Goal: Task Accomplishment & Management: Manage account settings

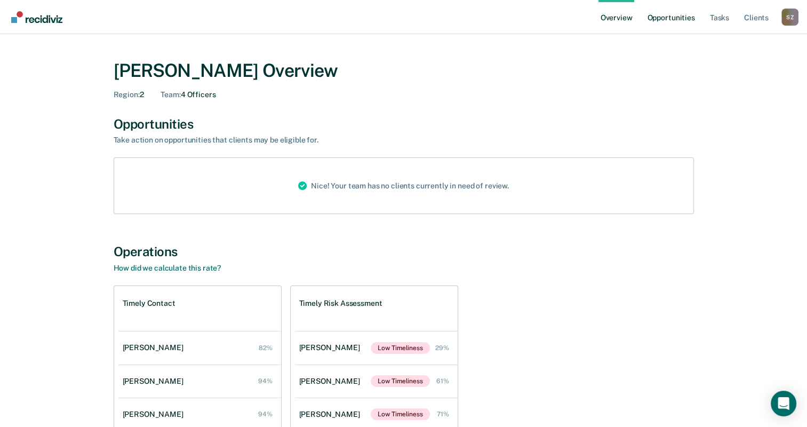
click at [664, 12] on link "Opportunities" at bounding box center [671, 17] width 52 height 34
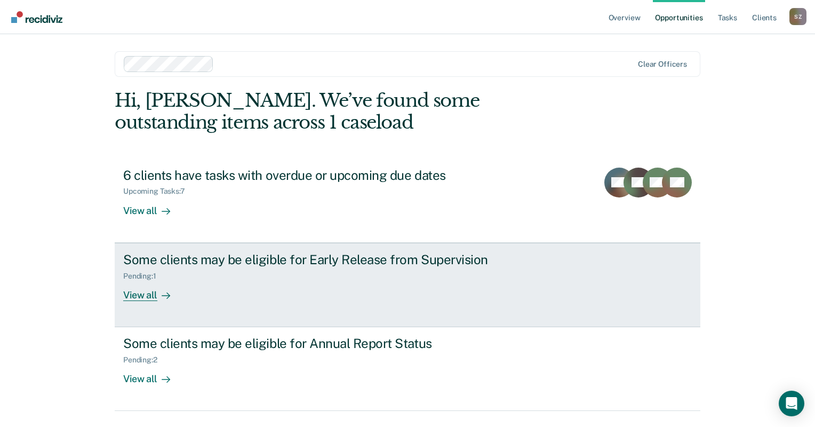
click at [143, 296] on div "View all" at bounding box center [153, 290] width 60 height 21
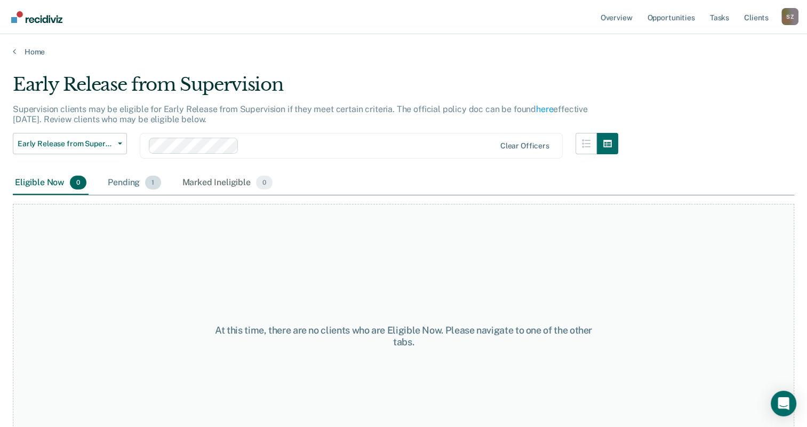
click at [139, 181] on div "Pending 1" at bounding box center [134, 182] width 57 height 23
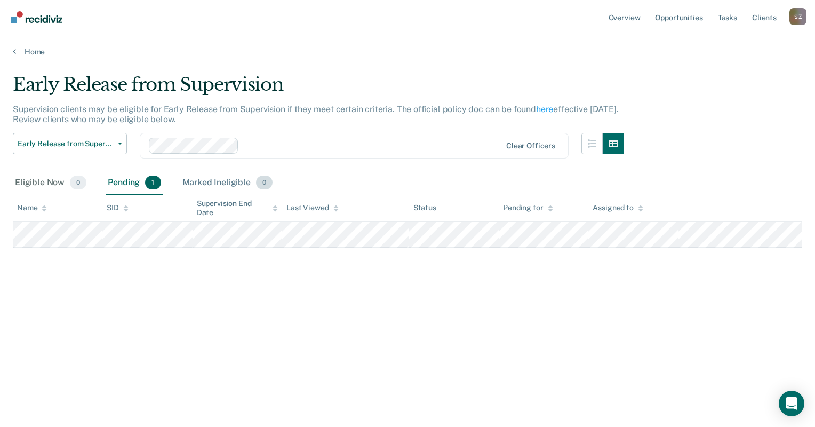
click at [222, 181] on div "Marked Ineligible 0" at bounding box center [227, 182] width 95 height 23
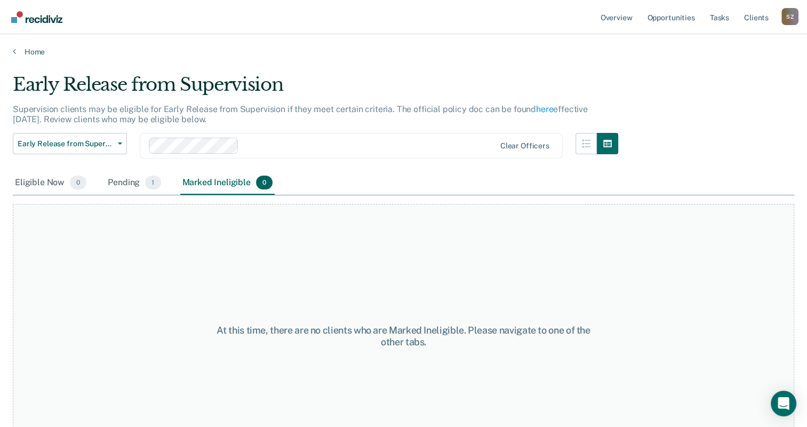
click at [130, 158] on div "Early Release from Supervision Early Release from Supervision Annual Report Sta…" at bounding box center [316, 152] width 606 height 38
click at [138, 186] on div "Pending 1" at bounding box center [134, 182] width 57 height 23
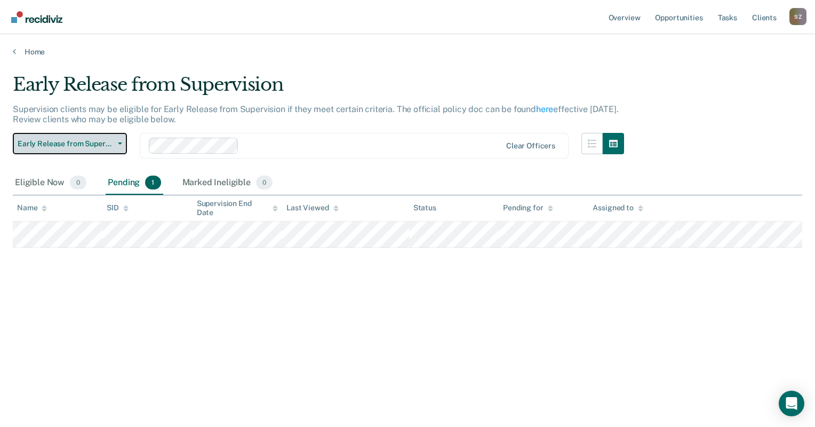
click at [111, 145] on span "Early Release from Supervision" at bounding box center [66, 143] width 96 height 9
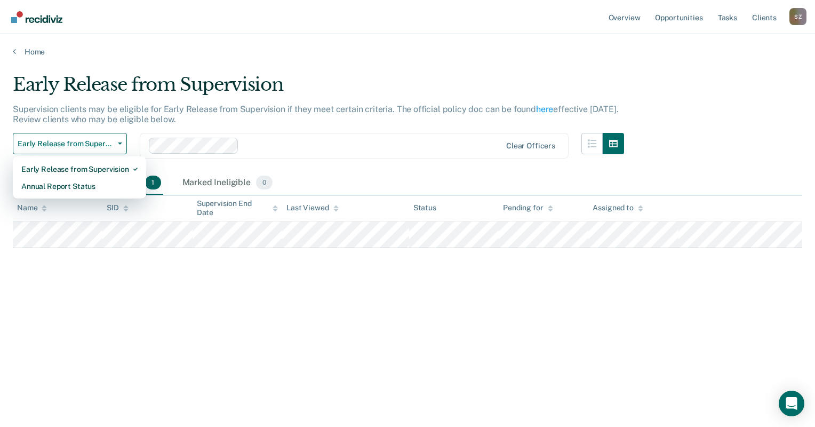
click at [216, 267] on div "Early Release from Supervision Supervision clients may be eligible for Early Re…" at bounding box center [408, 210] width 790 height 273
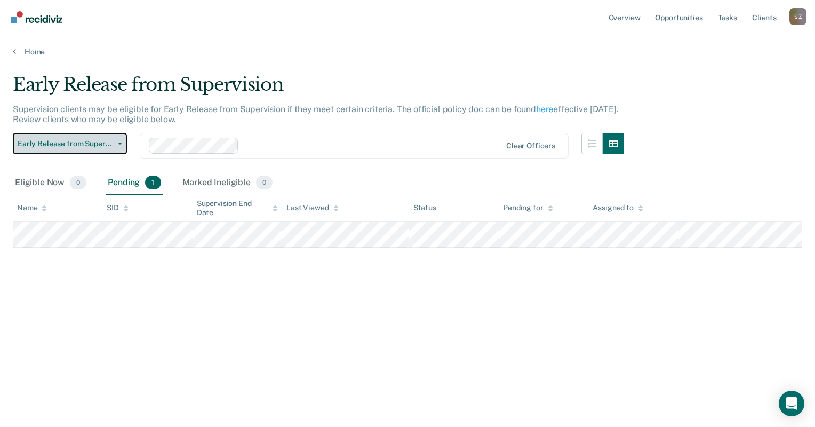
click at [107, 137] on button "Early Release from Supervision" at bounding box center [70, 143] width 114 height 21
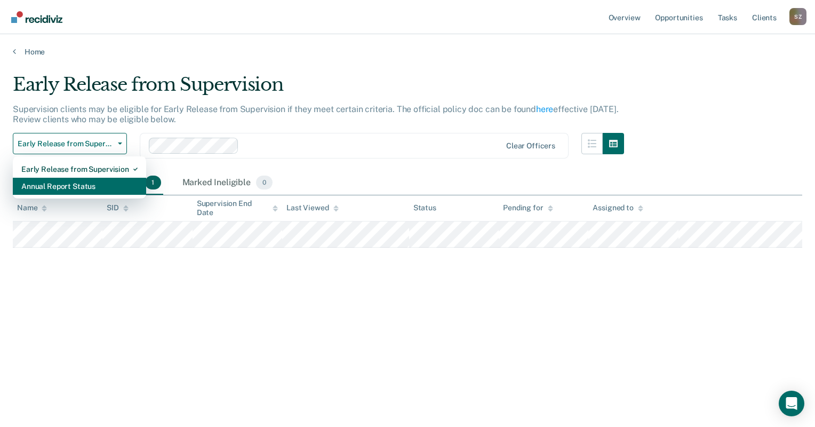
click at [58, 185] on div "Annual Report Status" at bounding box center [79, 186] width 116 height 17
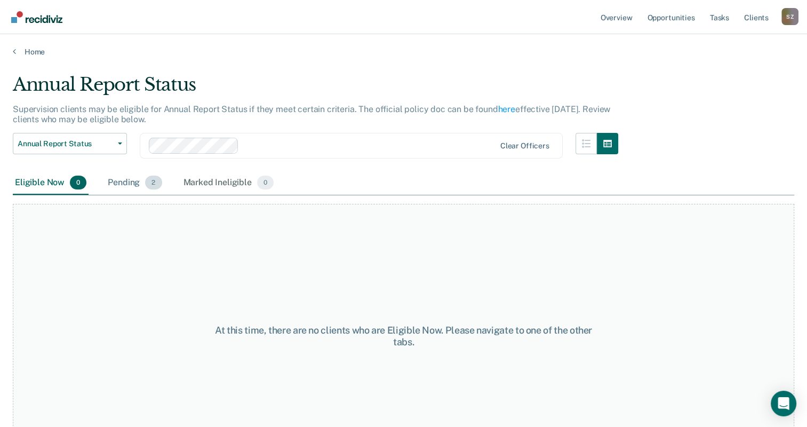
click at [135, 181] on div "Pending 2" at bounding box center [135, 182] width 58 height 23
